Goal: Find contact information: Find contact information

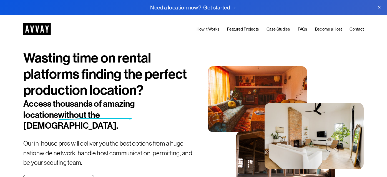
click at [270, 28] on link "Case Studies" at bounding box center [279, 29] width 24 height 7
click at [354, 28] on link "Contact" at bounding box center [357, 29] width 14 height 7
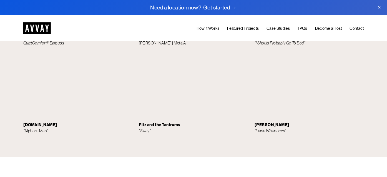
scroll to position [1384, 0]
